Goal: Information Seeking & Learning: Learn about a topic

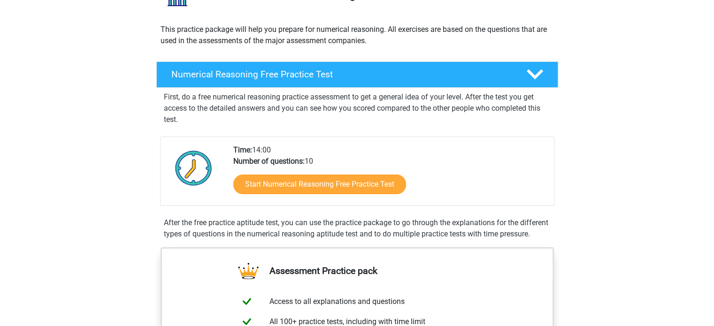
scroll to position [94, 0]
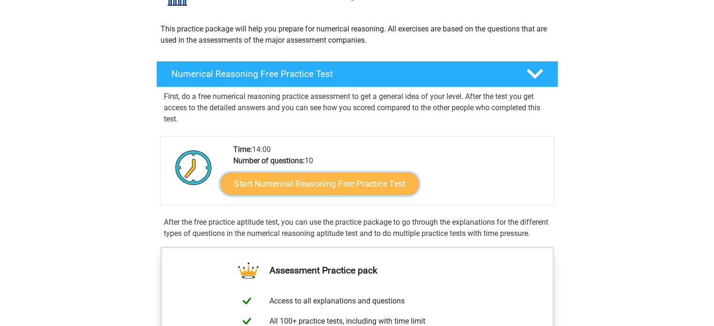
click at [319, 182] on link "Start Numerical Reasoning Free Practice Test" at bounding box center [319, 183] width 199 height 23
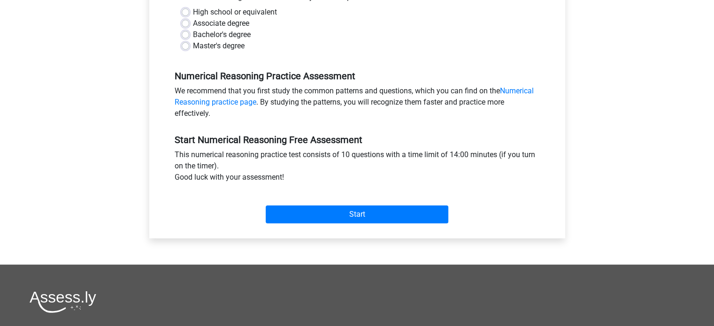
scroll to position [235, 0]
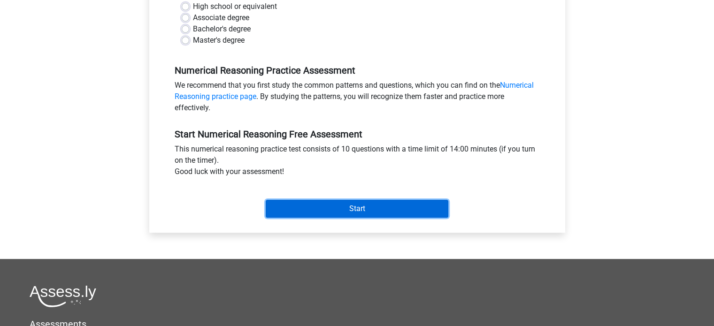
click at [334, 208] on input "Start" at bounding box center [357, 209] width 183 height 18
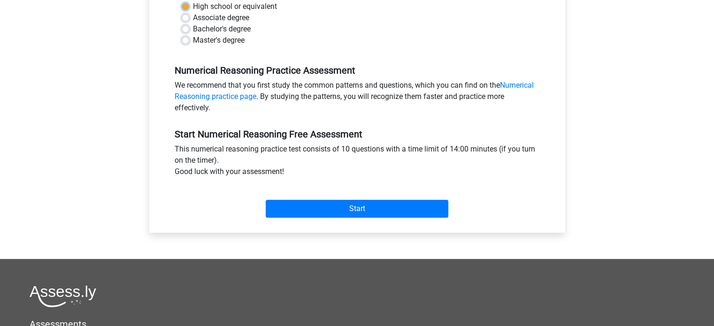
scroll to position [168, 0]
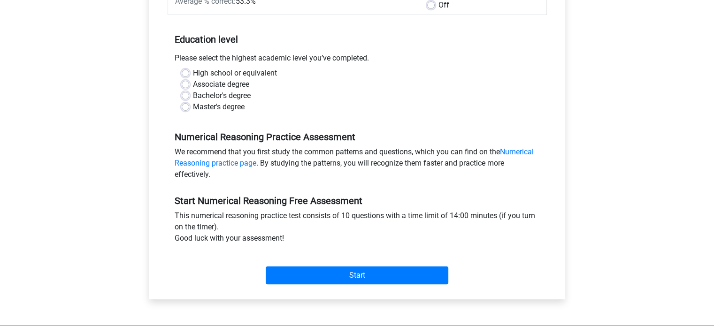
click at [321, 120] on div "Numerical Reasoning Practice Assessment We recommend that you first study the c…" at bounding box center [357, 152] width 379 height 64
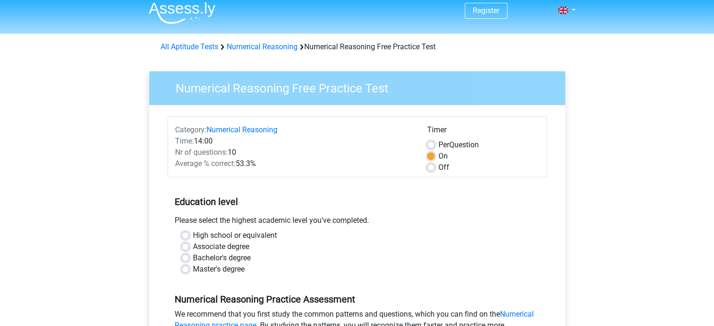
scroll to position [7, 0]
